Goal: Task Accomplishment & Management: Use online tool/utility

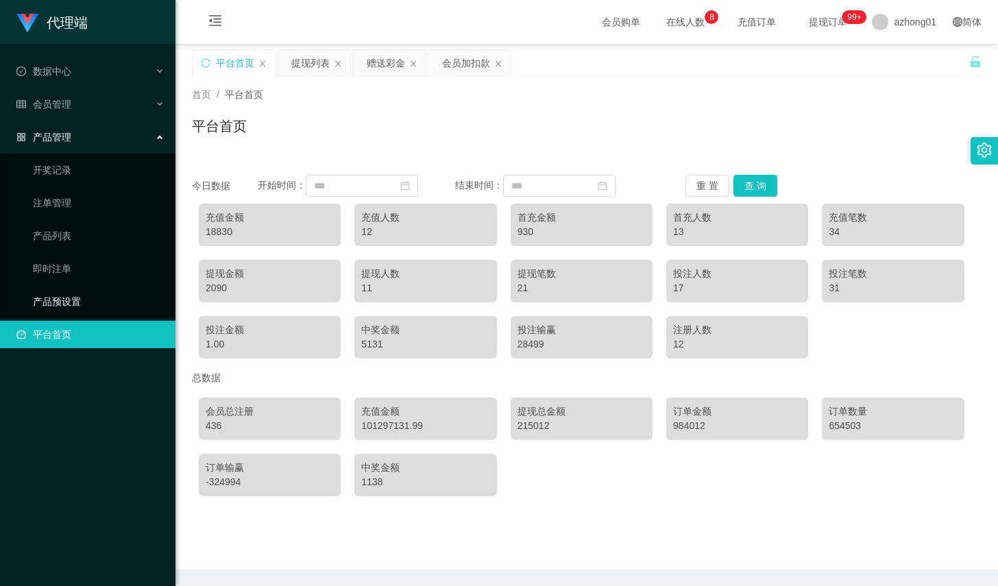
click at [82, 295] on link "产品预设置" at bounding box center [99, 301] width 132 height 27
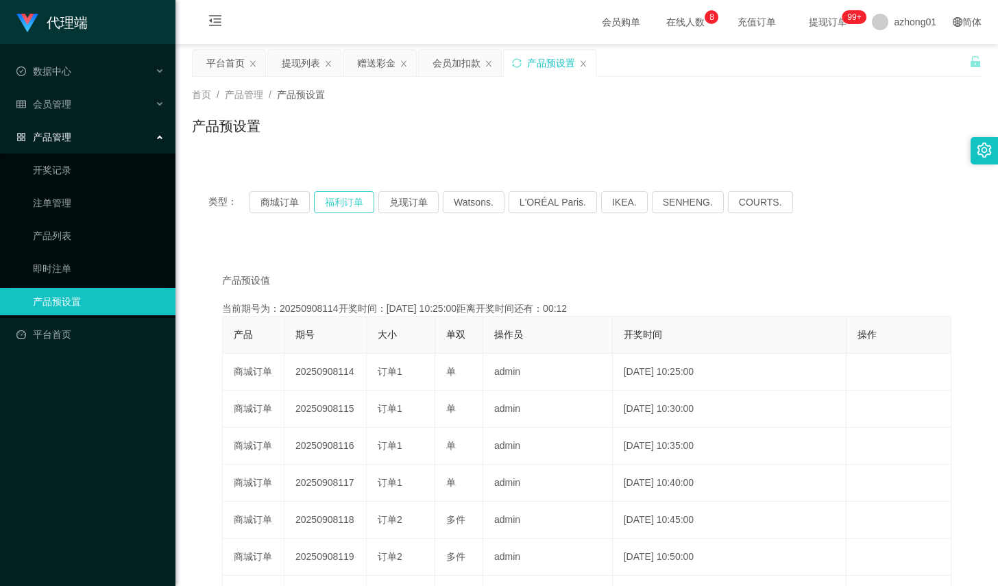
click at [343, 202] on button "福利订单" at bounding box center [344, 202] width 60 height 22
click at [338, 202] on button "福利订单" at bounding box center [344, 202] width 60 height 22
click at [362, 204] on button "福利订单" at bounding box center [344, 202] width 60 height 22
click at [363, 53] on div "赠送彩金" at bounding box center [376, 63] width 38 height 26
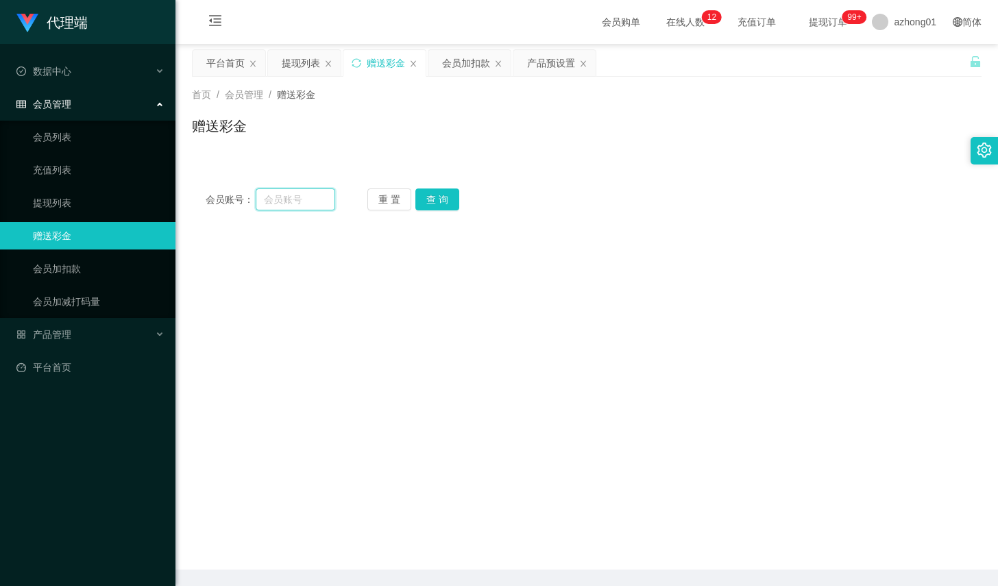
click at [308, 200] on input "text" at bounding box center [296, 200] width 80 height 22
paste input "weito083"
type input "weito083"
click at [419, 198] on button "查 询" at bounding box center [438, 200] width 44 height 22
click at [420, 199] on button "查 询" at bounding box center [438, 200] width 44 height 22
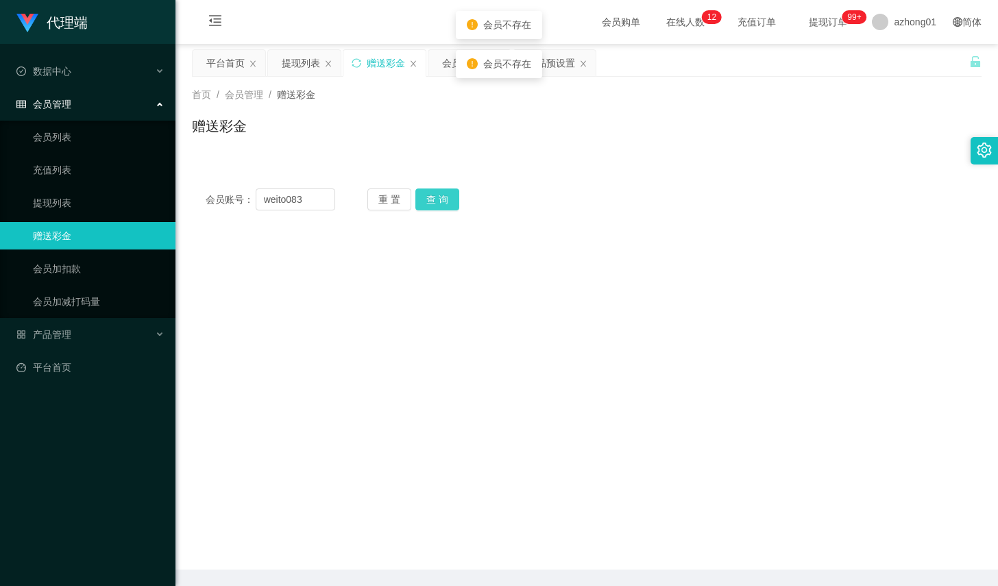
click at [420, 199] on button "查 询" at bounding box center [438, 200] width 44 height 22
click at [304, 202] on input "weito083" at bounding box center [296, 200] width 80 height 22
click at [265, 204] on input "weito083" at bounding box center [296, 200] width 80 height 22
click at [878, 60] on div "平台首页 提现列表 赠送彩金 会员加扣款 产品预设置" at bounding box center [581, 72] width 778 height 47
click at [894, 24] on span "azhong01" at bounding box center [915, 22] width 43 height 44
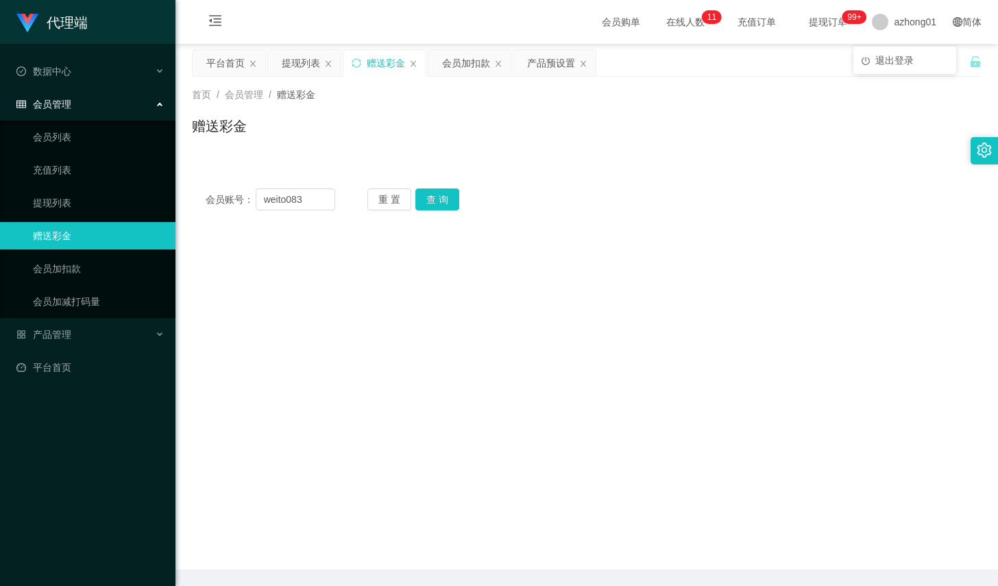
click at [645, 165] on div "会员账号： weito083 重 置 查 询 会员账号 会员姓名 账号余额 操作类型 彩金加款 彩金扣款 金额 确 定" at bounding box center [587, 191] width 790 height 66
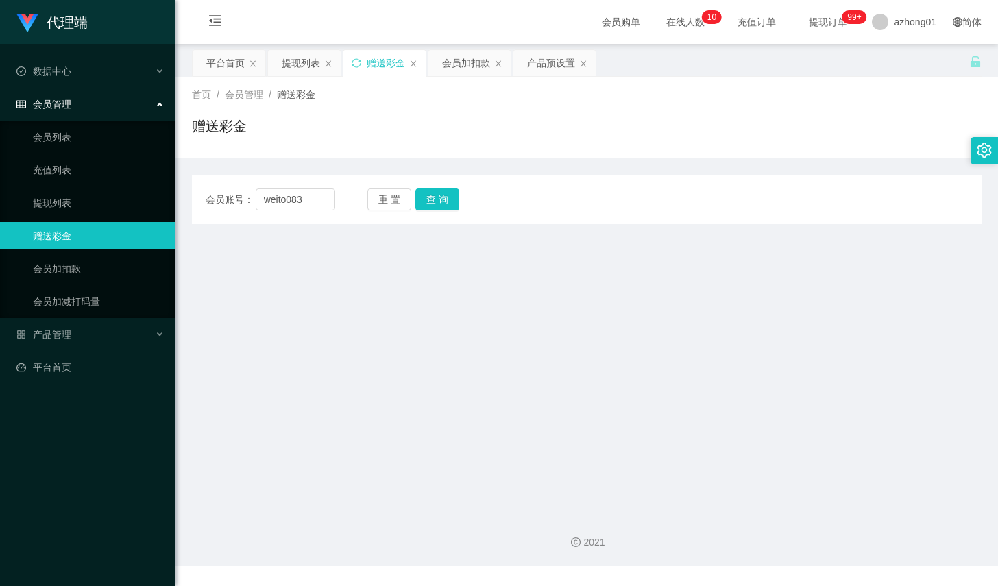
click at [695, 132] on div "赠送彩金" at bounding box center [587, 132] width 790 height 32
click at [307, 200] on input "weito083" at bounding box center [296, 200] width 80 height 22
click at [431, 201] on button "查 询" at bounding box center [438, 200] width 44 height 22
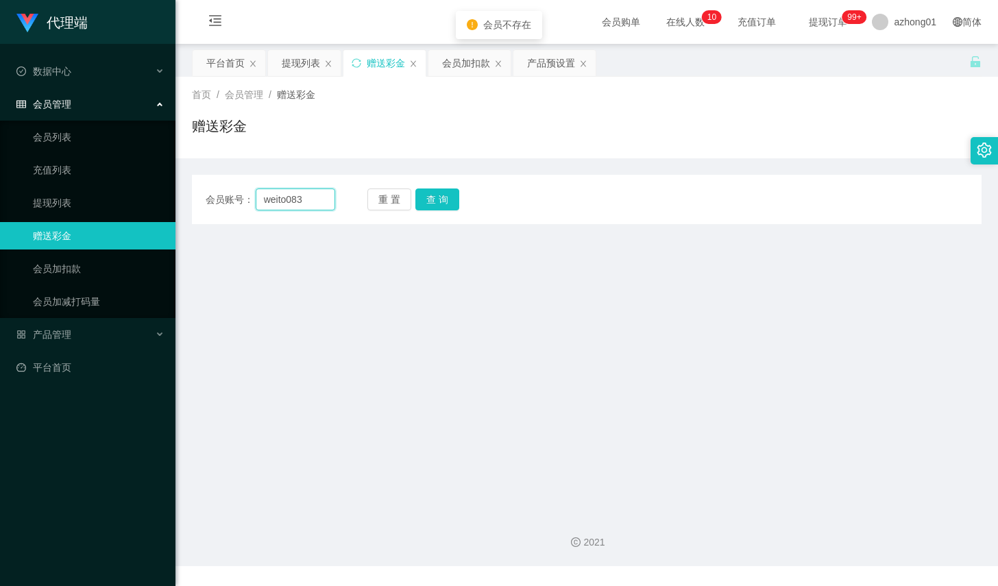
click at [292, 201] on input "weito083" at bounding box center [296, 200] width 80 height 22
type input "weitoo83"
click at [438, 197] on button "查 询" at bounding box center [438, 200] width 44 height 22
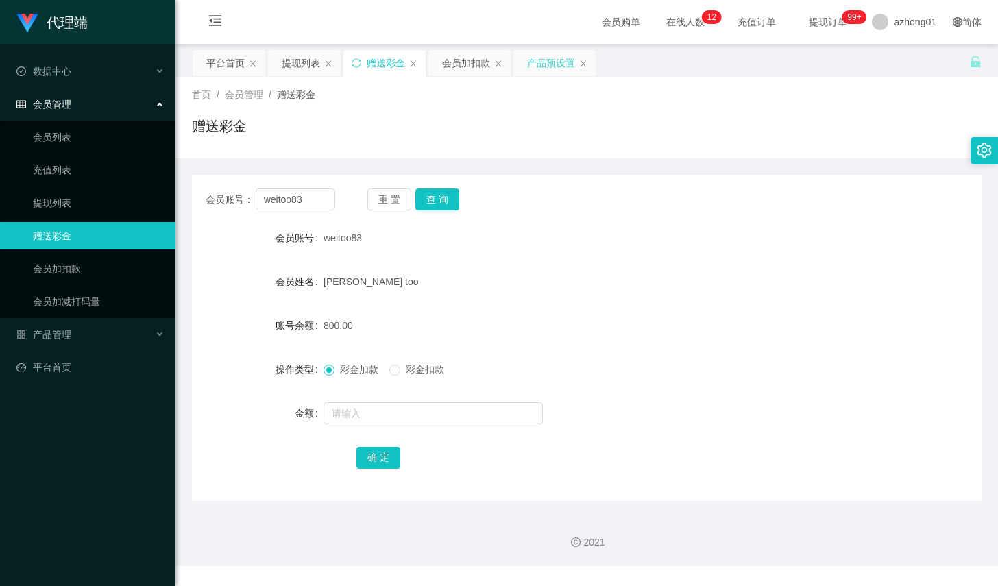
click at [546, 62] on div "产品预设置" at bounding box center [551, 63] width 48 height 26
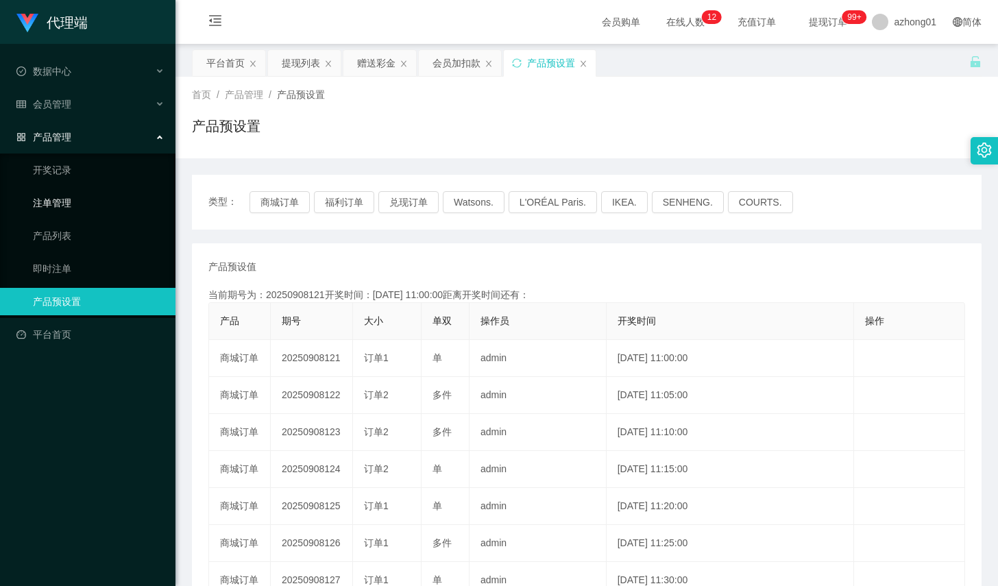
click at [82, 201] on link "注单管理" at bounding box center [99, 202] width 132 height 27
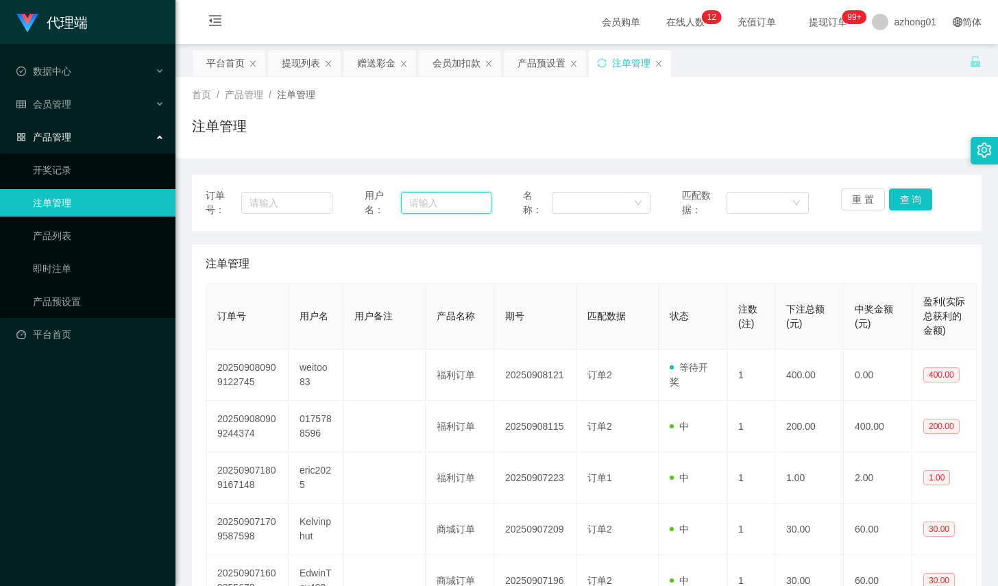
click at [425, 205] on input "text" at bounding box center [446, 203] width 91 height 22
paste input "谈不上请教，互相学习交流经验"
click at [559, 221] on div "订单号： 用户名： 谈不上请教，互相学习交流经验 名称： 匹配数据： 重 置 查 询" at bounding box center [587, 203] width 790 height 56
click at [438, 195] on input "谈不上请教，互相学习交流经验" at bounding box center [446, 203] width 91 height 22
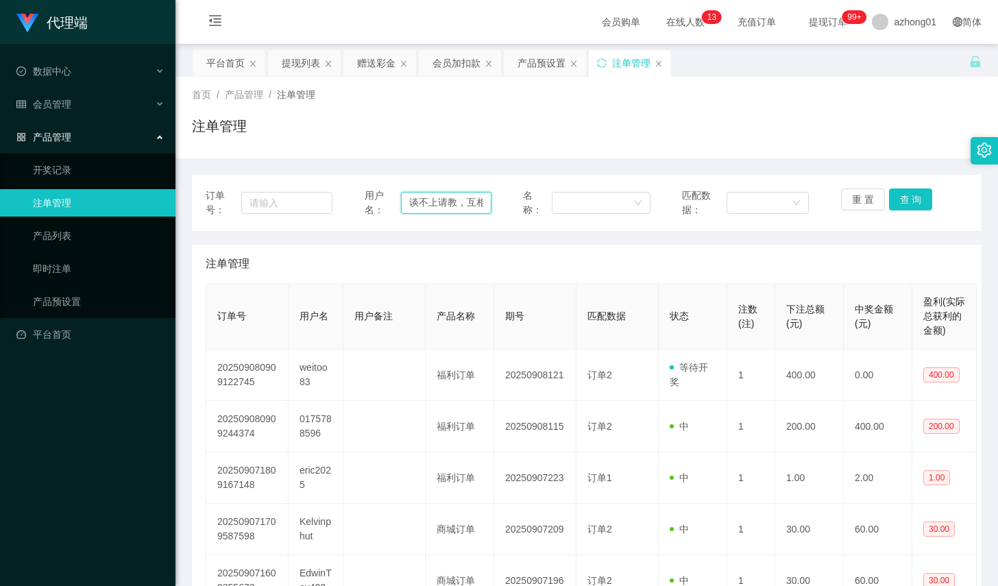
click at [438, 195] on input "谈不上请教，互相学习交流经验" at bounding box center [446, 203] width 91 height 22
paste input "weito083"
click at [435, 201] on input "weito083" at bounding box center [446, 203] width 91 height 22
type input "weitoo83"
click at [907, 204] on button "查 询" at bounding box center [911, 200] width 44 height 22
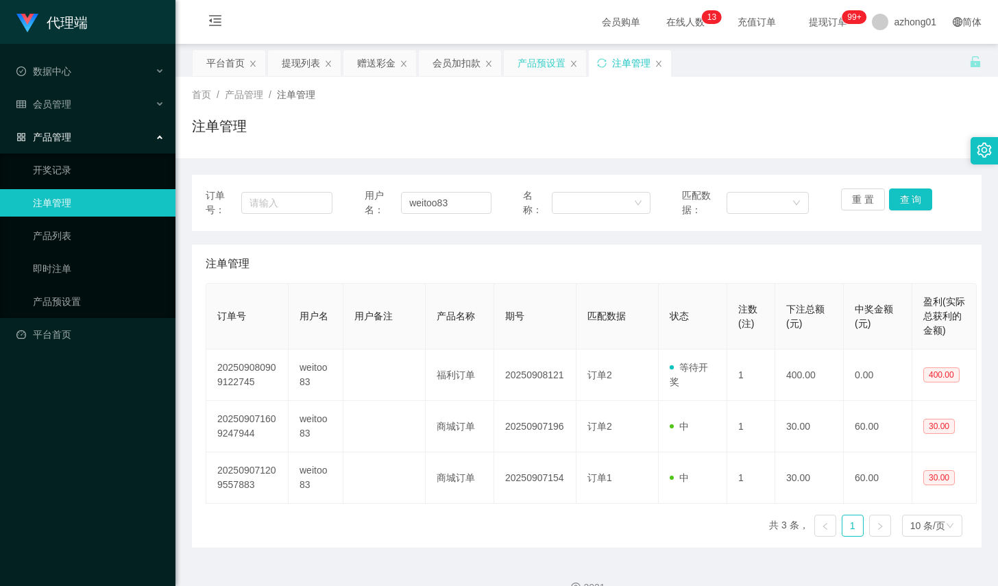
click at [532, 64] on div "产品预设置" at bounding box center [542, 63] width 48 height 26
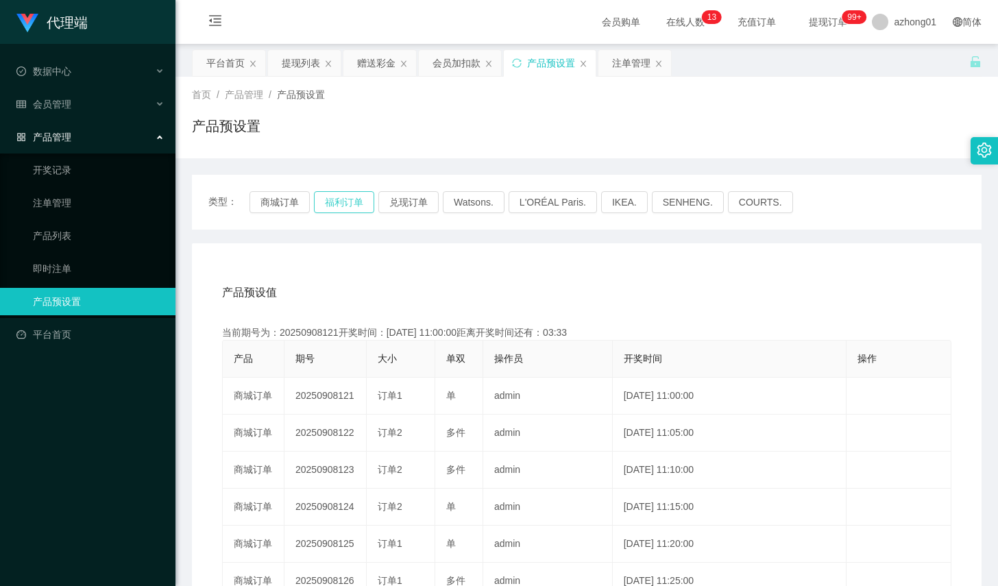
click at [349, 204] on button "福利订单" at bounding box center [344, 202] width 60 height 22
click at [381, 62] on div "赠送彩金" at bounding box center [376, 63] width 38 height 26
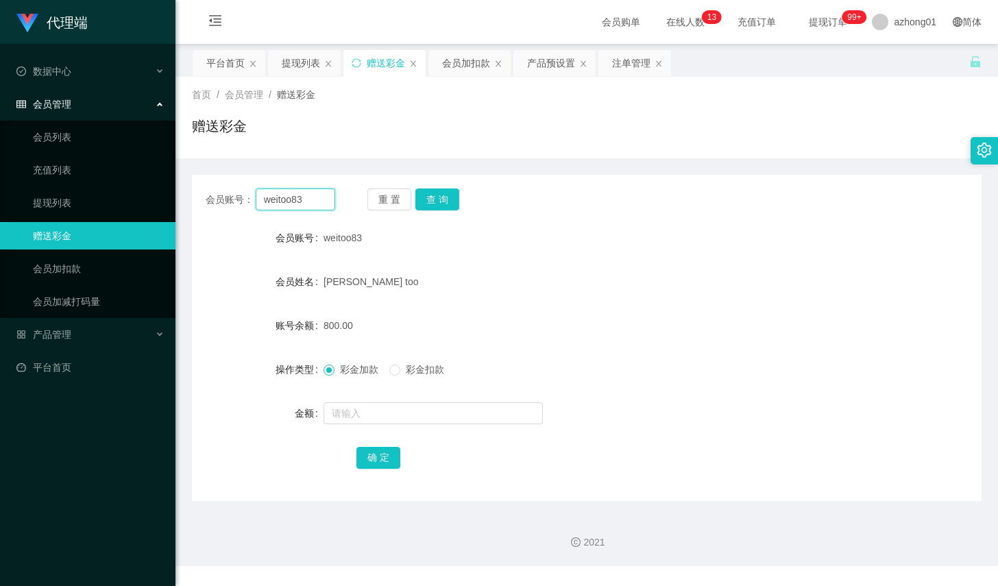
click at [317, 193] on input "weitoo83" at bounding box center [296, 200] width 80 height 22
click at [424, 197] on button "查 询" at bounding box center [438, 200] width 44 height 22
click at [392, 408] on input "text" at bounding box center [433, 413] width 219 height 22
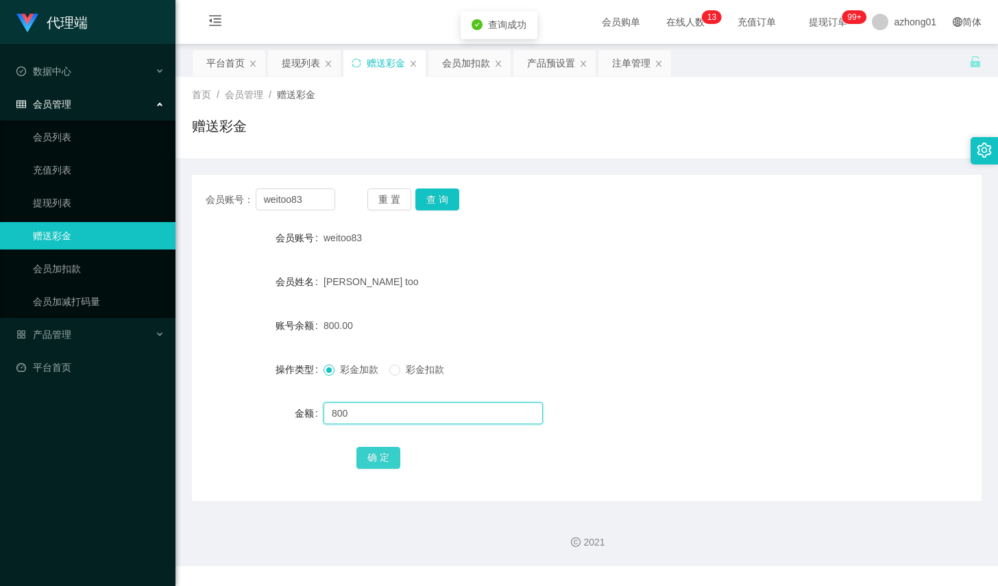
type input "800"
click at [372, 465] on button "确 定" at bounding box center [379, 458] width 44 height 22
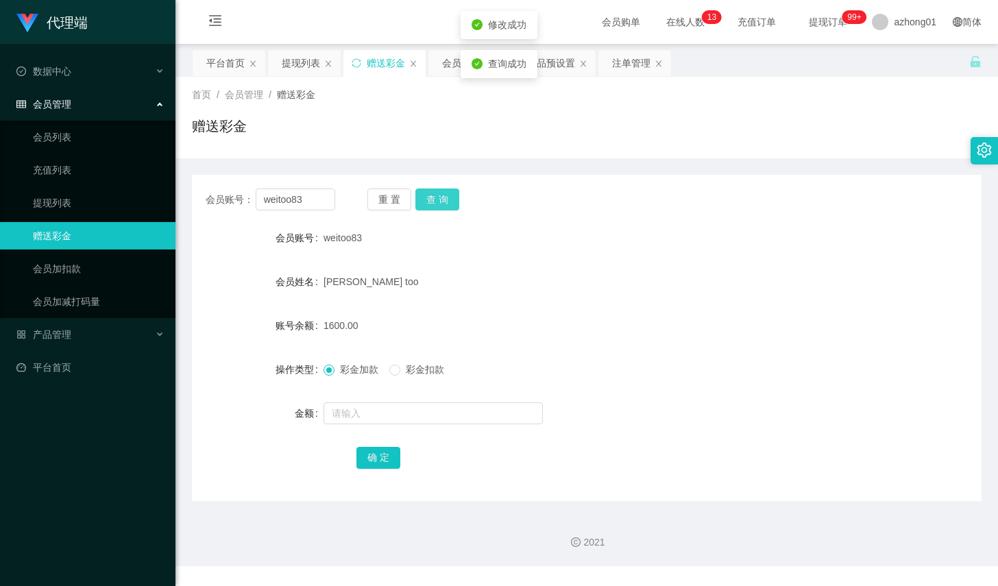
click at [435, 200] on button "查 询" at bounding box center [438, 200] width 44 height 22
click at [549, 66] on div "产品预设置" at bounding box center [551, 63] width 48 height 26
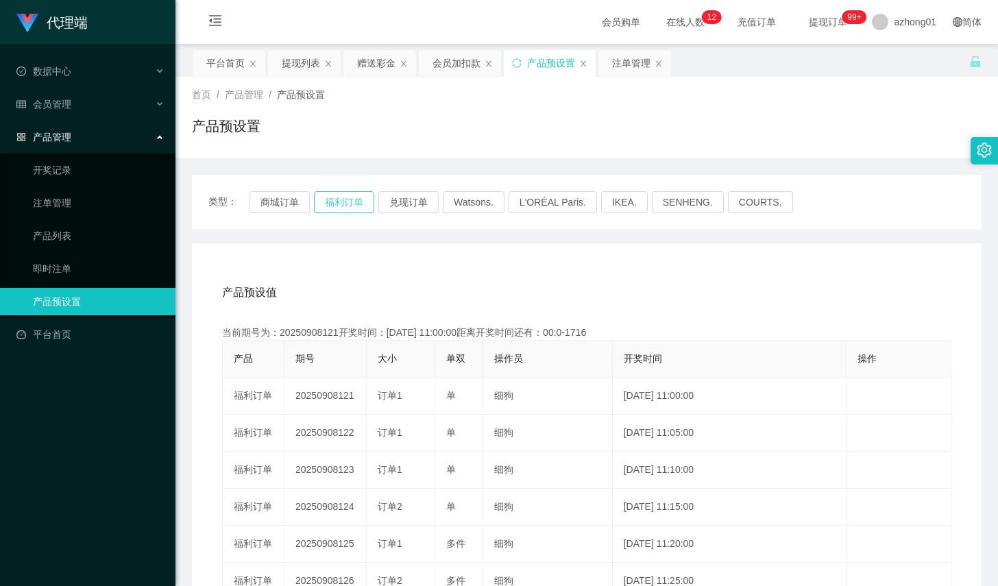
click at [337, 210] on button "福利订单" at bounding box center [344, 202] width 60 height 22
click at [302, 63] on div "提现列表" at bounding box center [301, 63] width 38 height 26
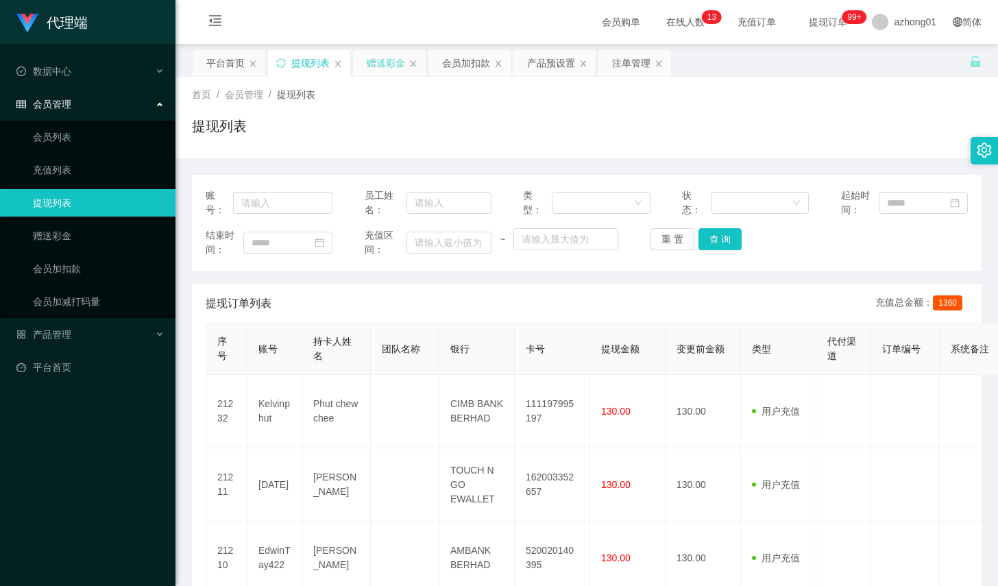
click at [394, 62] on div "赠送彩金" at bounding box center [386, 63] width 38 height 26
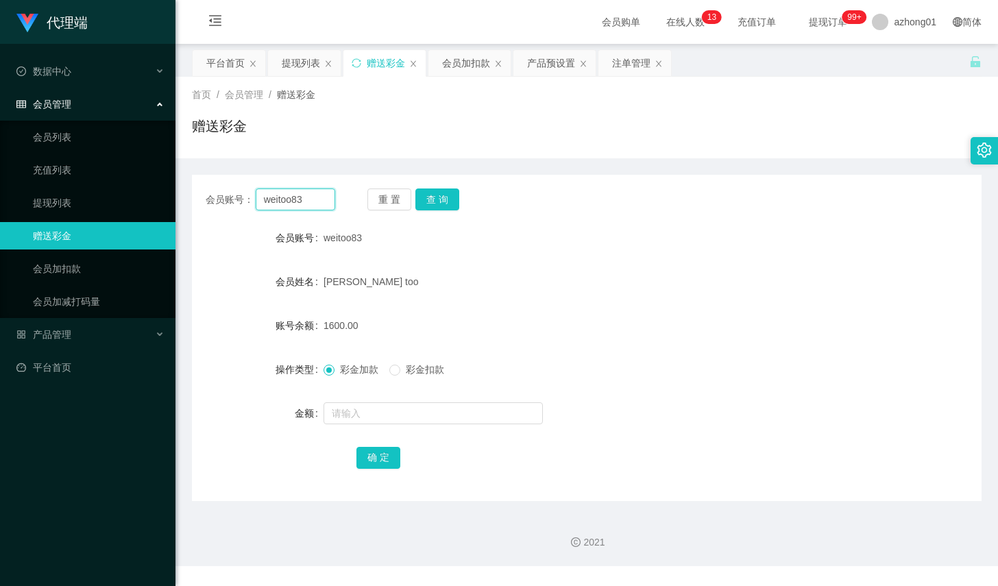
click at [311, 195] on input "weitoo83" at bounding box center [296, 200] width 80 height 22
paste input "0175788596"
type input "0175788596"
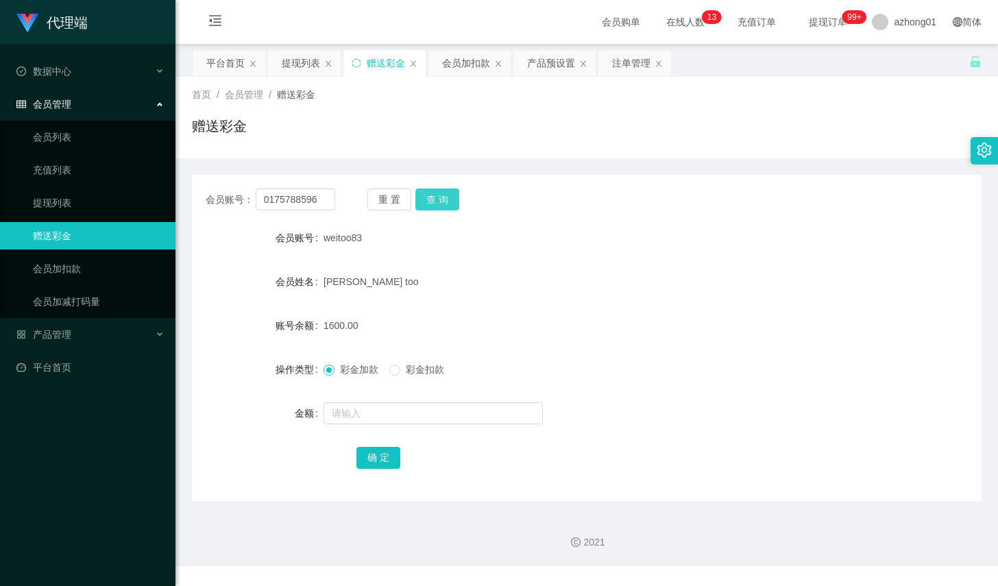
click at [435, 200] on button "查 询" at bounding box center [438, 200] width 44 height 22
